Goal: Find contact information: Find contact information

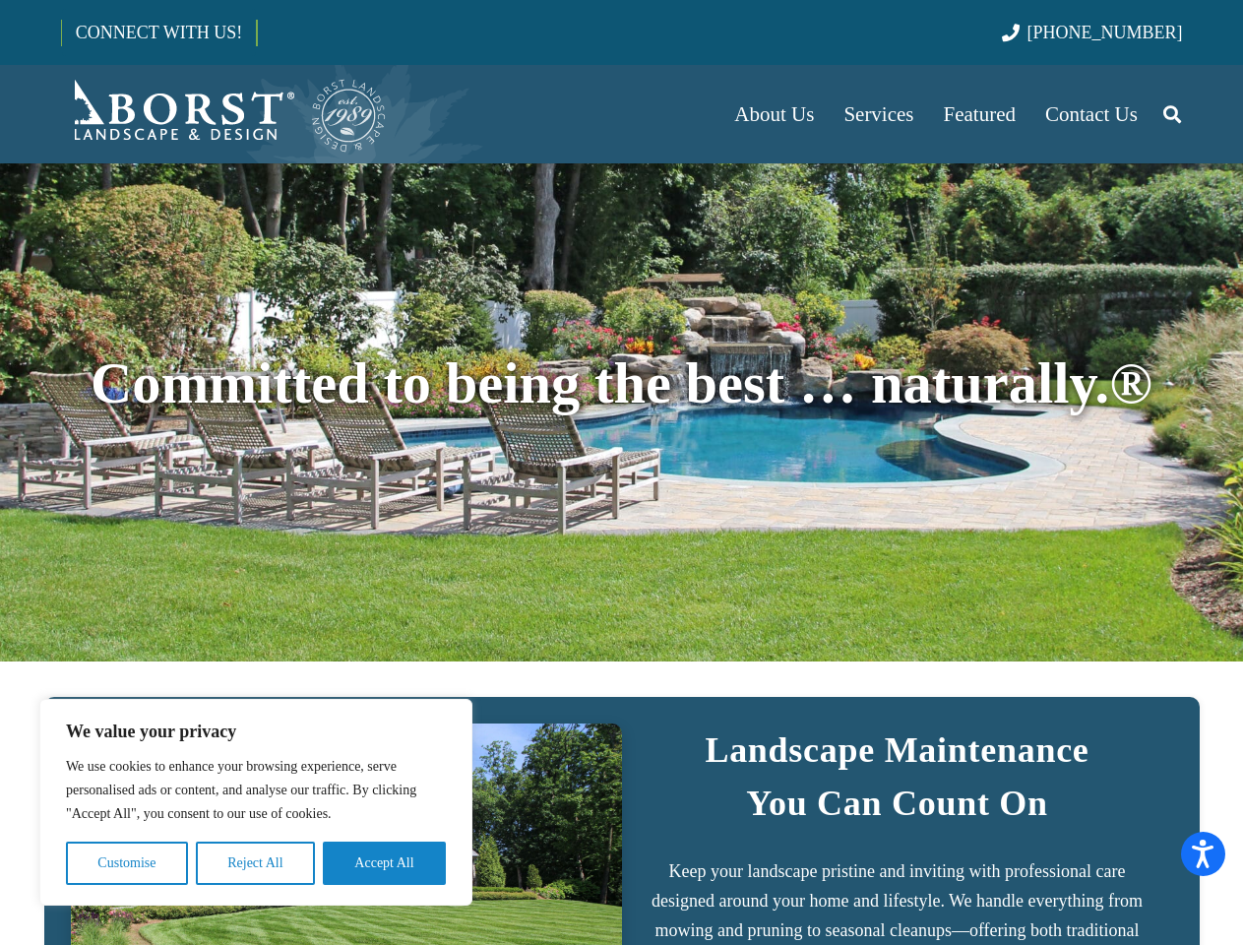
click at [621, 473] on div "Committed to being the best … naturally.®" at bounding box center [622, 412] width 1122 height 356
click at [127, 863] on button "Customise" at bounding box center [127, 863] width 122 height 43
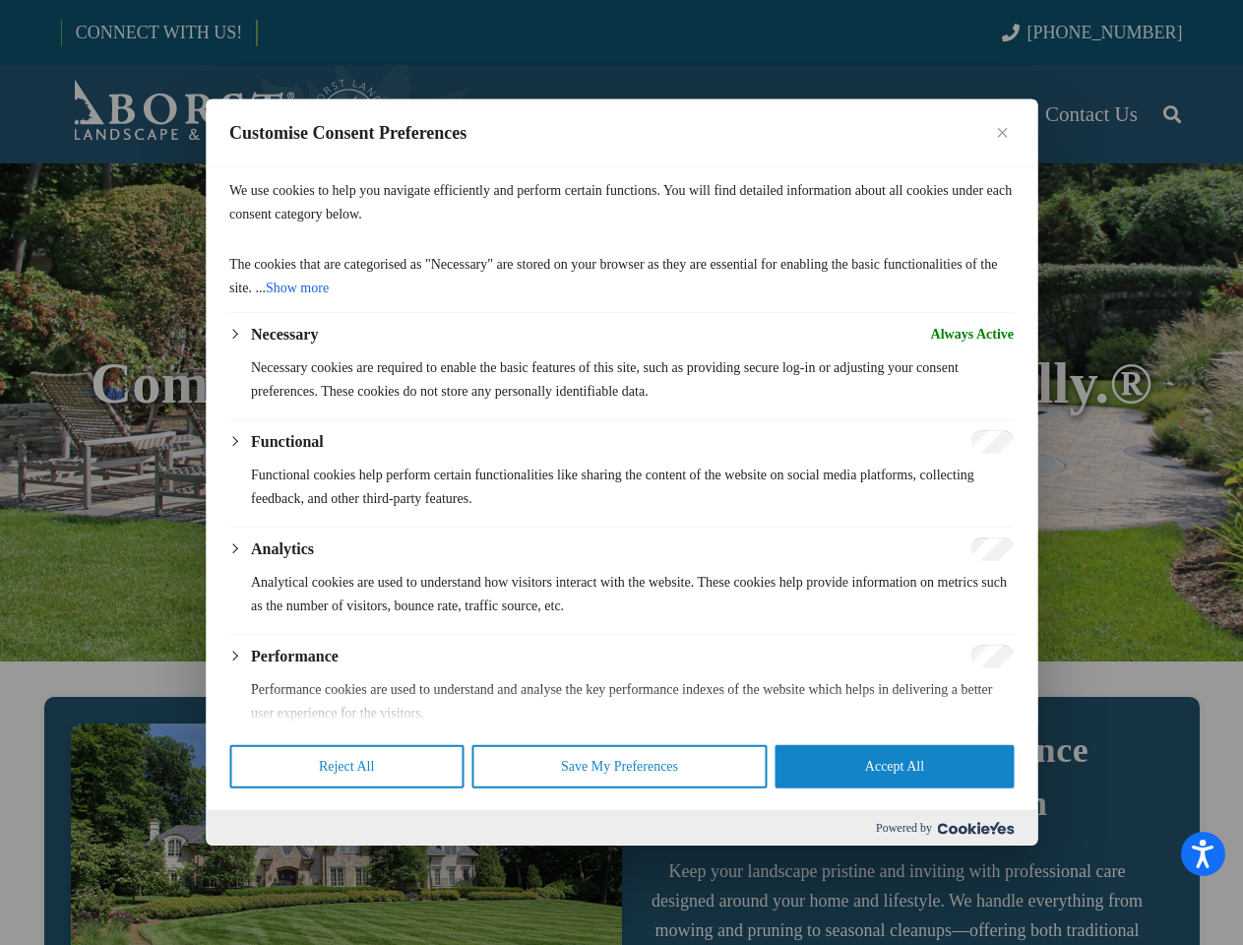
click at [255, 863] on div at bounding box center [621, 472] width 1243 height 945
click at [384, 226] on p "We use cookies to help you navigate efficiently and perform certain functions. …" at bounding box center [621, 202] width 785 height 47
click at [1172, 114] on div at bounding box center [621, 472] width 1243 height 945
click at [1190, 65] on div at bounding box center [621, 472] width 1243 height 945
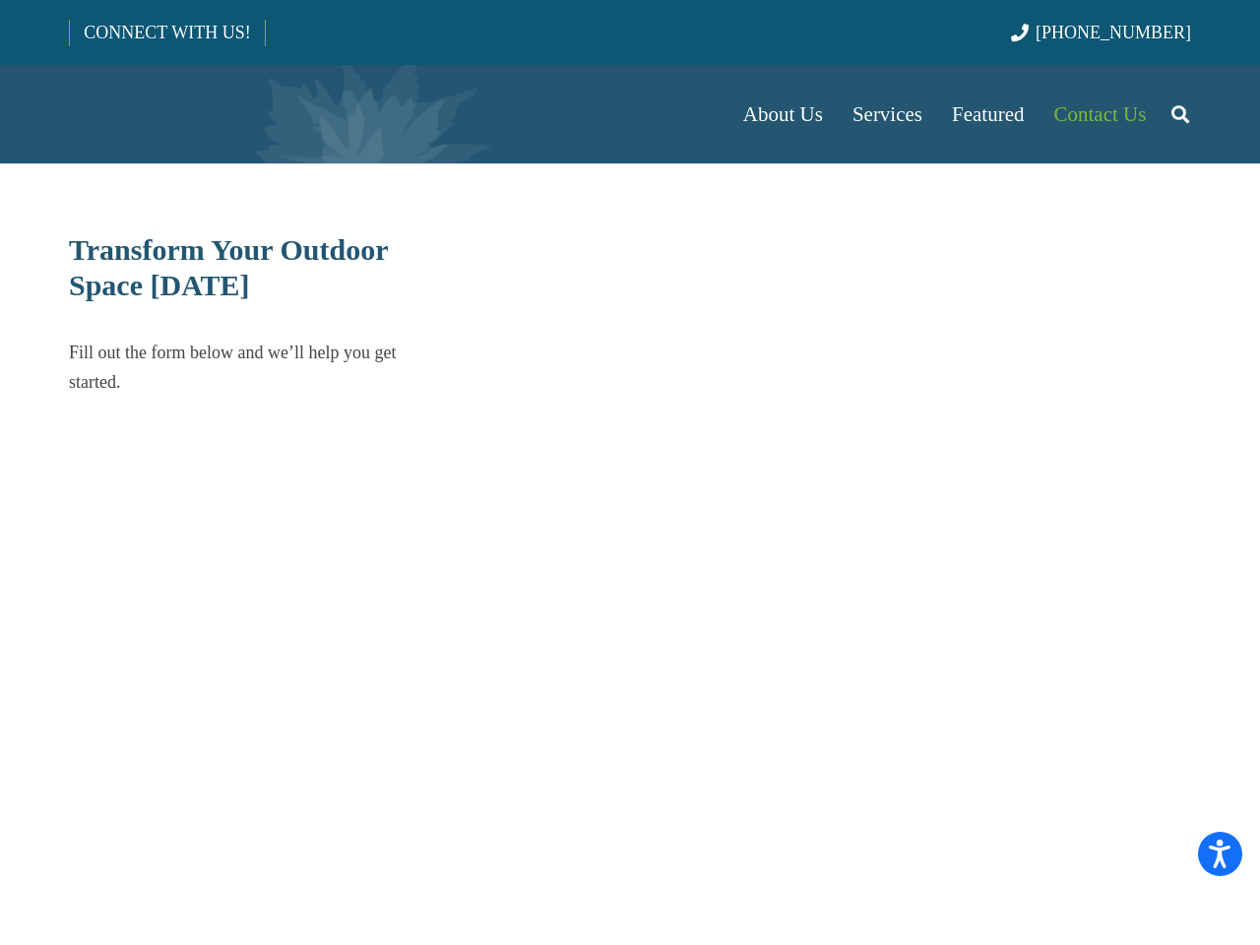
select select "******"
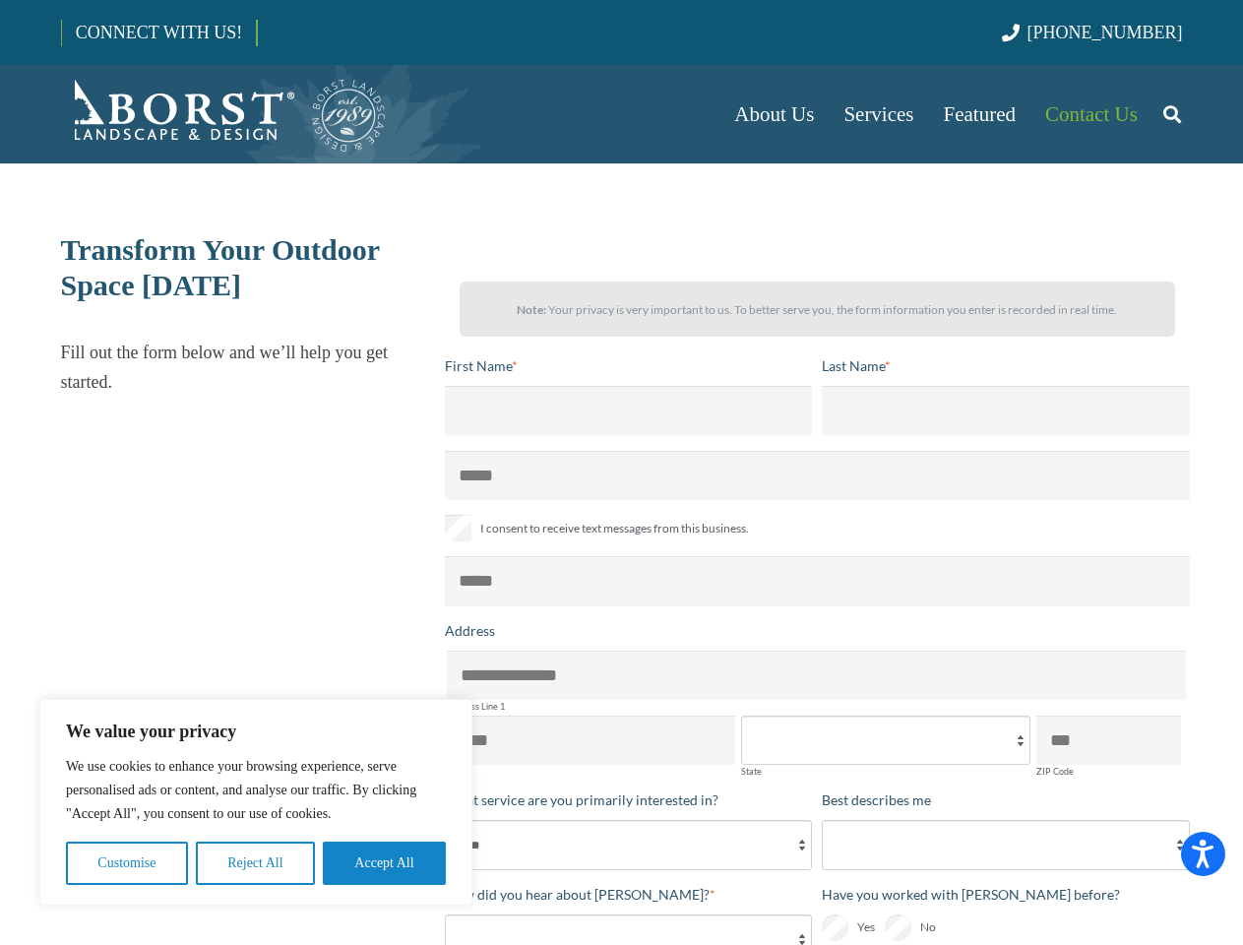
click at [127, 863] on button "Customise" at bounding box center [127, 863] width 122 height 43
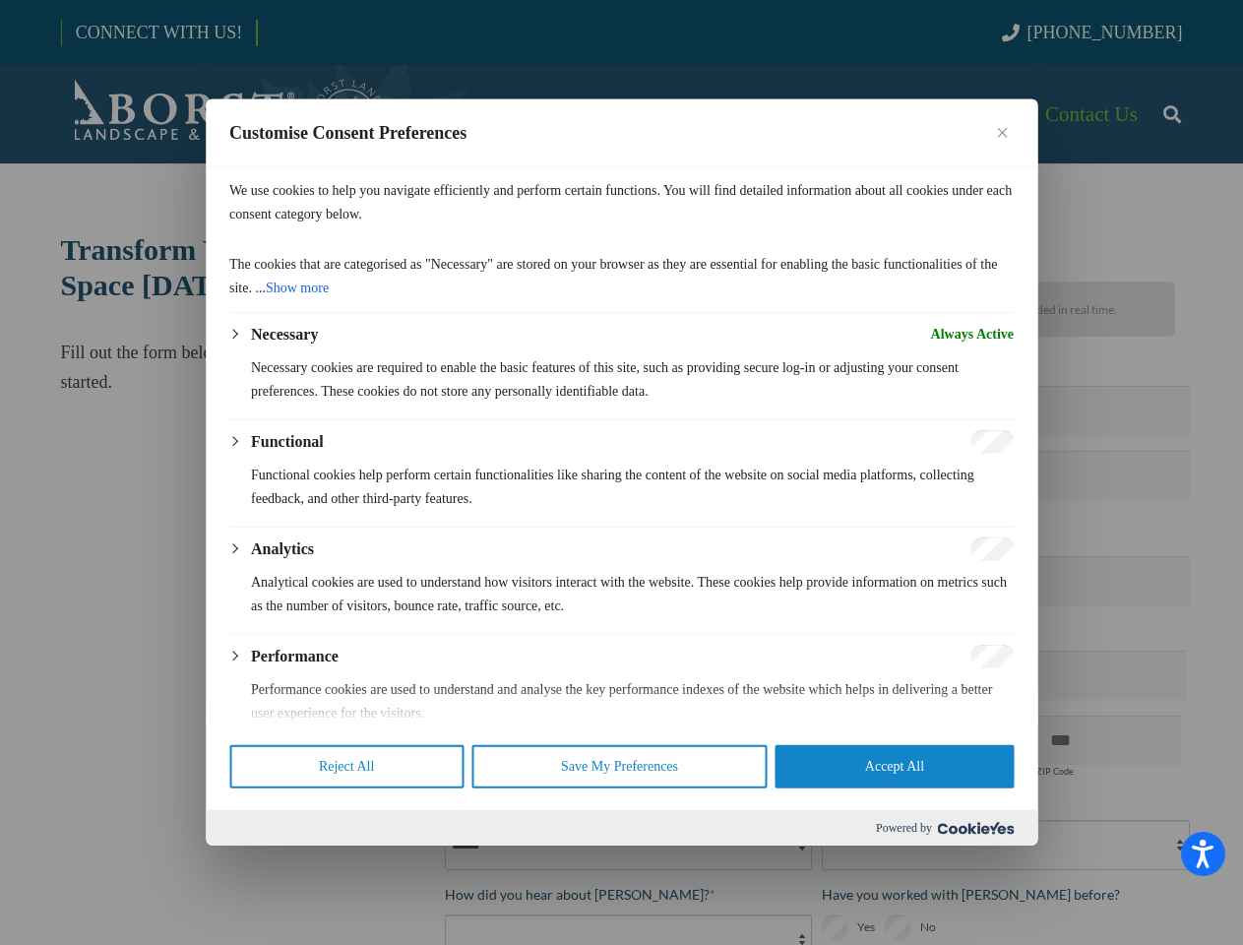
click at [255, 863] on div at bounding box center [621, 472] width 1243 height 945
click at [384, 846] on div "Customise Consent Preferences We use cookies to help you navigate efficiently a…" at bounding box center [622, 472] width 832 height 746
click at [1172, 114] on div at bounding box center [621, 472] width 1243 height 945
click at [1190, 65] on div at bounding box center [621, 472] width 1243 height 945
click at [817, 589] on p "Analytical cookies are used to understand how visitors interact with the websit…" at bounding box center [632, 594] width 763 height 47
